Goal: Check status: Check status

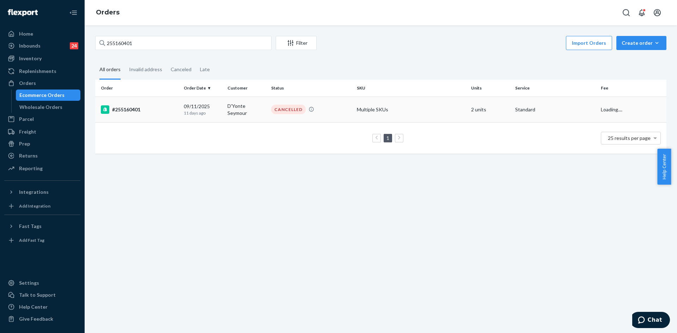
type input "255160401"
click at [204, 103] on div "[DATE] [DATE]" at bounding box center [203, 109] width 38 height 13
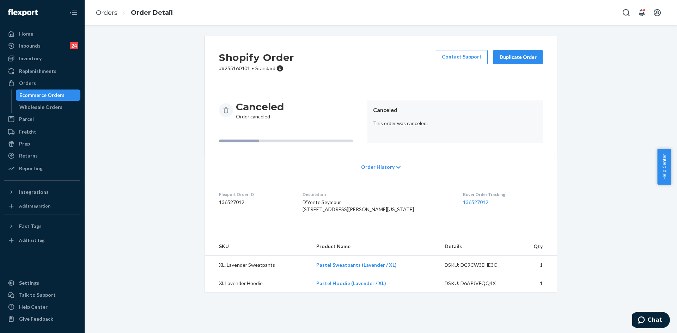
click at [624, 88] on div "Shopify Order # #[PHONE_NUMBER] • Standard Contact Support Duplicate Order Canc…" at bounding box center [381, 168] width 582 height 265
click at [115, 16] on link "Orders" at bounding box center [107, 13] width 22 height 8
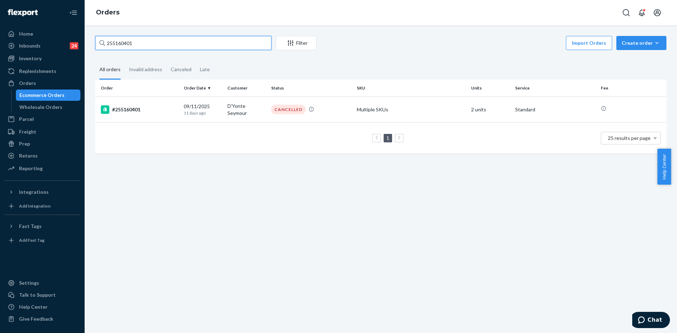
click at [125, 44] on input "255160401" at bounding box center [183, 43] width 176 height 14
paste input "826"
type input "255160826"
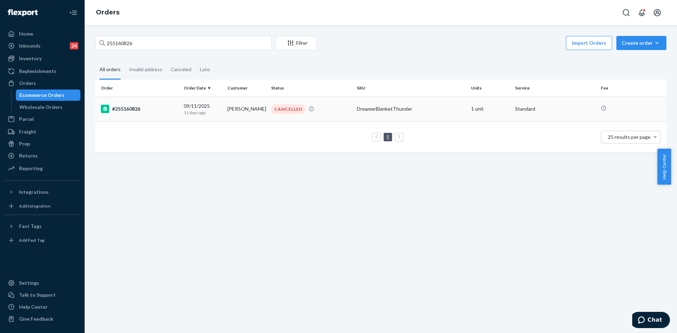
click at [218, 114] on p "11 days ago" at bounding box center [203, 113] width 38 height 6
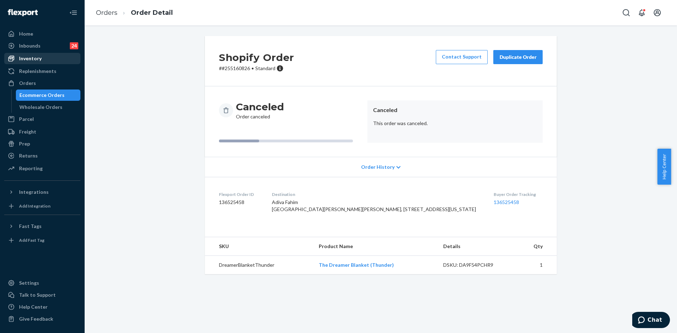
click at [39, 57] on div "Inventory" at bounding box center [30, 58] width 23 height 7
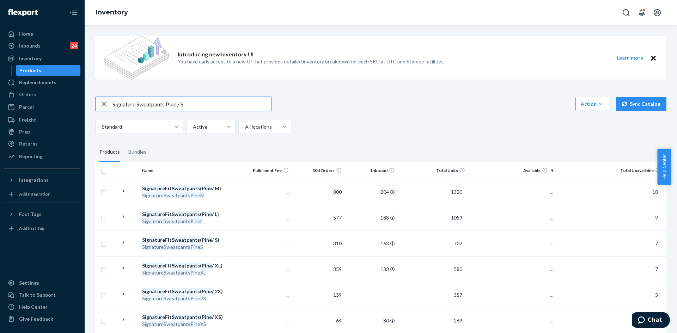
click at [105, 103] on icon "button" at bounding box center [104, 104] width 5 height 5
click at [115, 105] on input "text" at bounding box center [192, 104] width 159 height 14
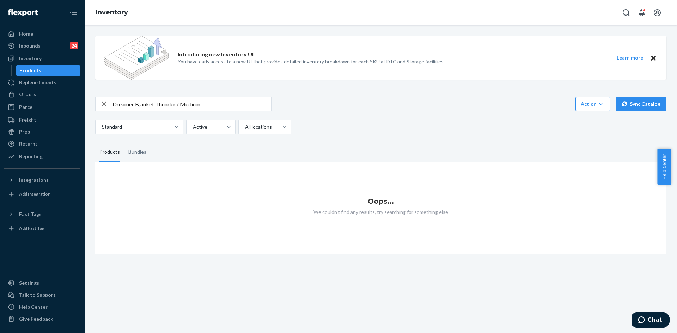
drag, startPoint x: 142, startPoint y: 104, endPoint x: 184, endPoint y: 97, distance: 42.3
click at [142, 104] on input "Dreamer B;anket Thunder / Medium" at bounding box center [192, 104] width 159 height 14
type input "Dreamer Blanket Thunder / Medium"
click at [108, 103] on icon "button" at bounding box center [104, 104] width 8 height 14
click at [30, 96] on div "Orders" at bounding box center [27, 94] width 17 height 7
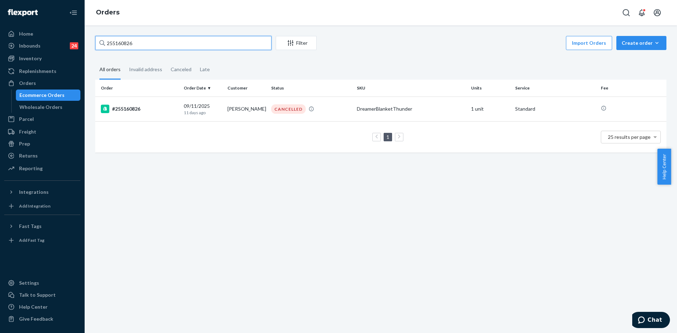
click at [111, 45] on input "255160826" at bounding box center [183, 43] width 176 height 14
paste input "41587"
type input "255141587"
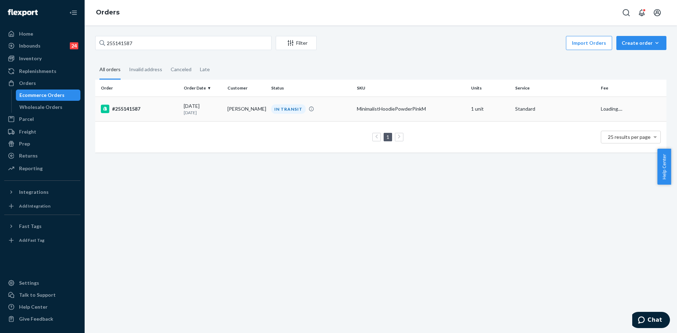
click at [216, 108] on div "[DATE] [DATE]" at bounding box center [203, 109] width 38 height 13
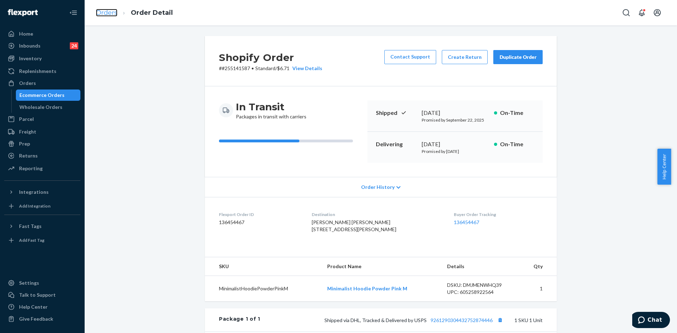
click at [99, 13] on link "Orders" at bounding box center [107, 13] width 22 height 8
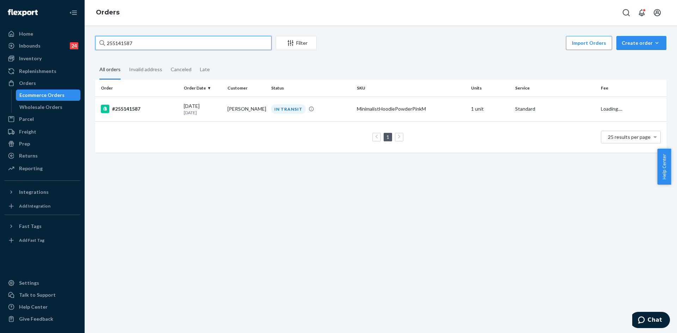
click at [111, 38] on input "255141587" at bounding box center [183, 43] width 176 height 14
paste input "042"
type input "255140427"
click at [181, 110] on td "[DATE] [DATE]" at bounding box center [203, 109] width 44 height 25
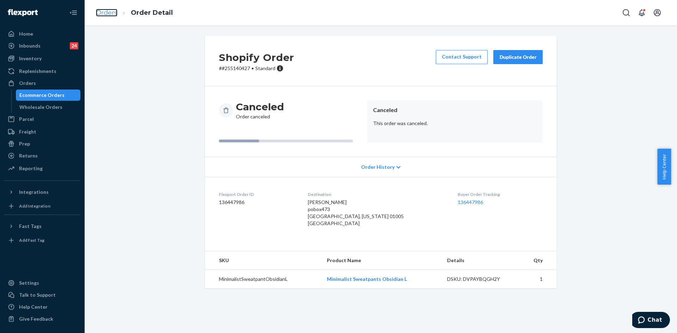
click at [102, 12] on link "Orders" at bounding box center [107, 13] width 22 height 8
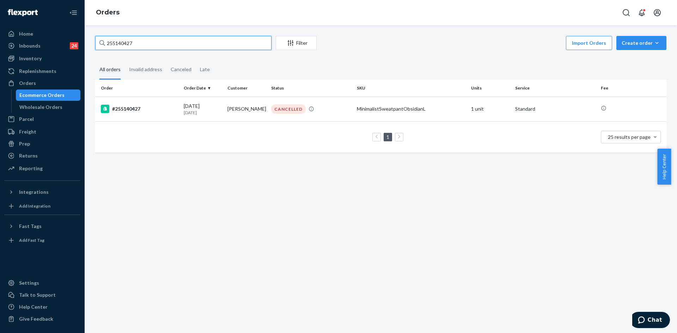
click at [111, 43] on input "255140427" at bounding box center [183, 43] width 176 height 14
paste input "39262"
type input "255139262"
click at [223, 116] on td "[DATE] [DATE]" at bounding box center [203, 109] width 44 height 25
